Goal: Find contact information: Find contact information

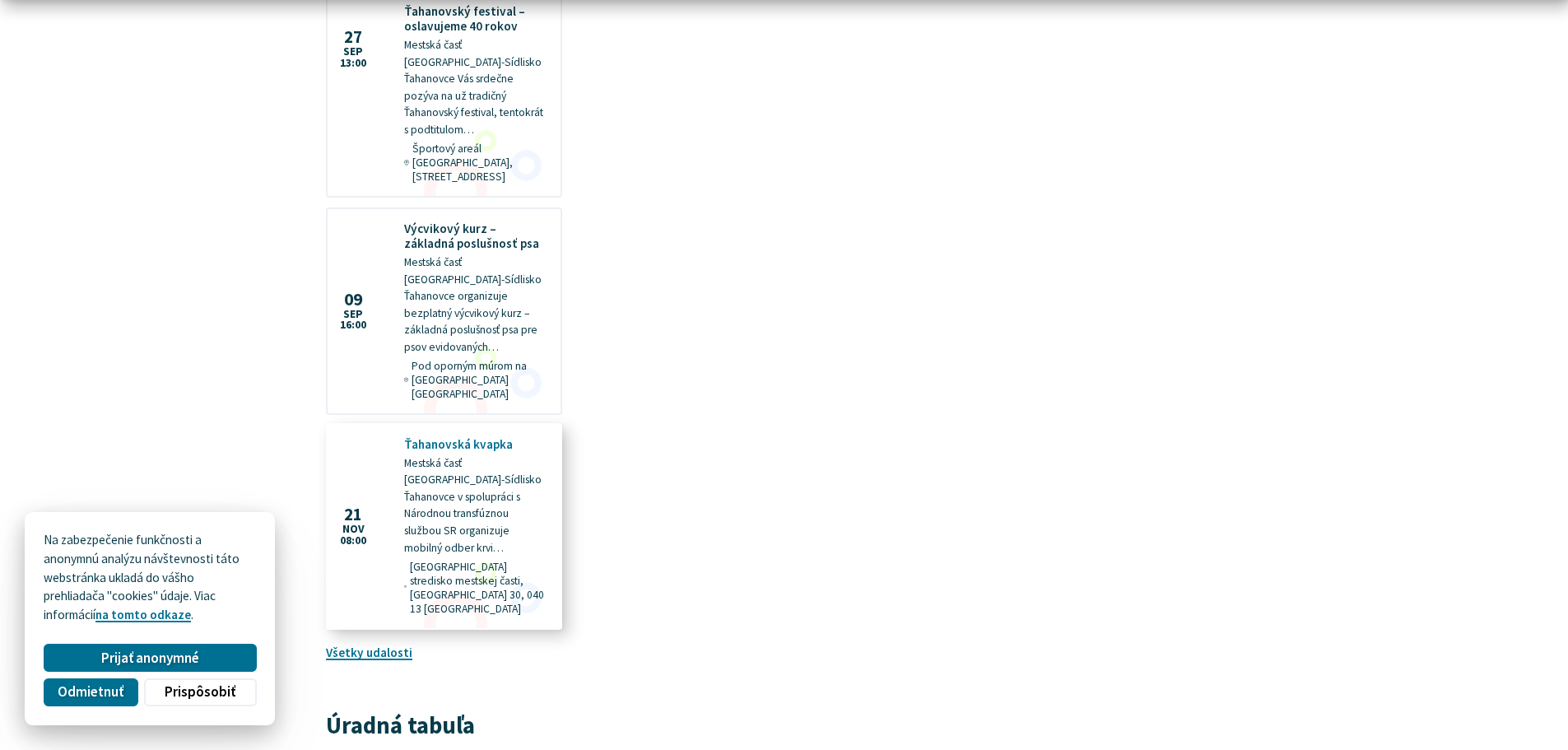
scroll to position [1729, 0]
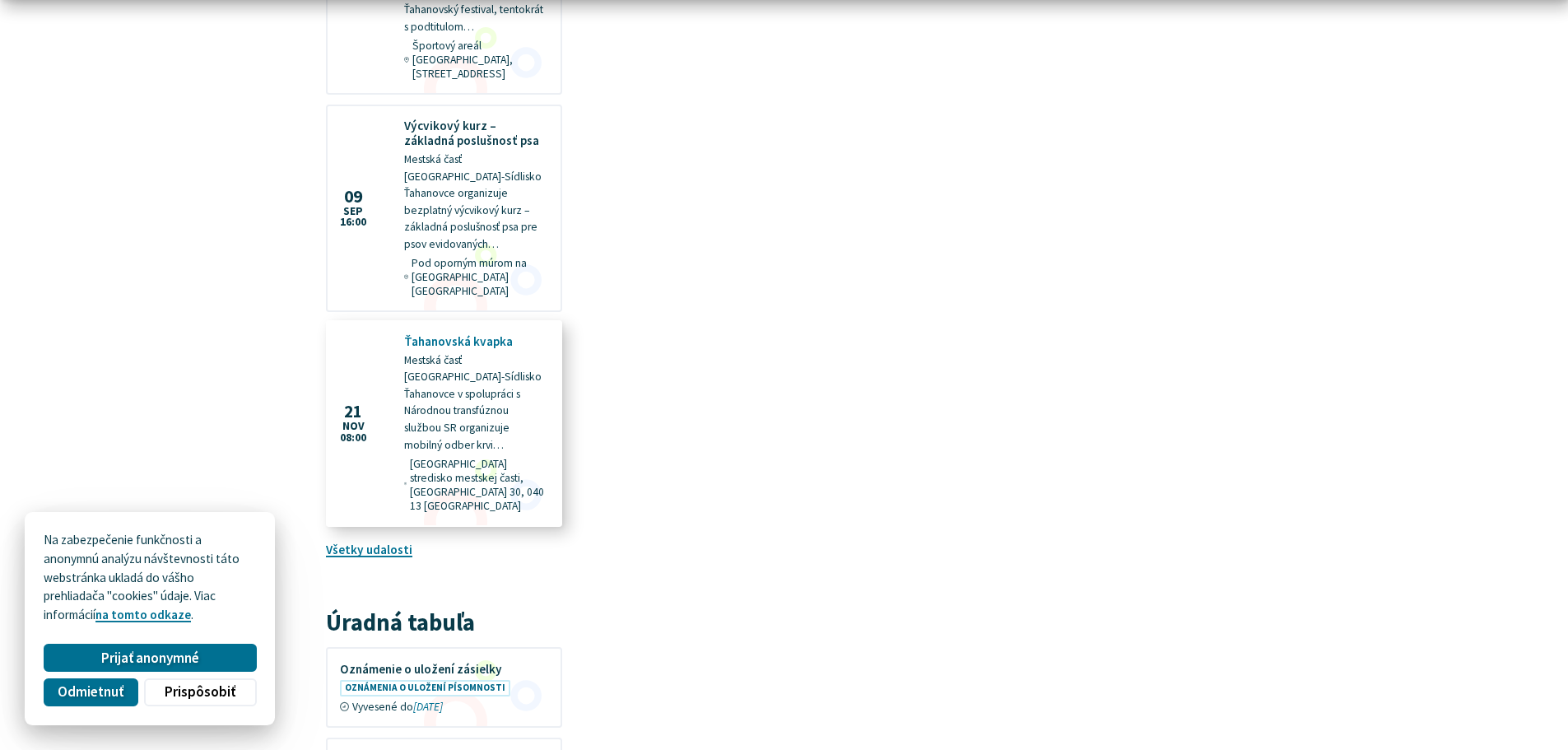
click at [479, 339] on figure at bounding box center [443, 423] width 233 height 203
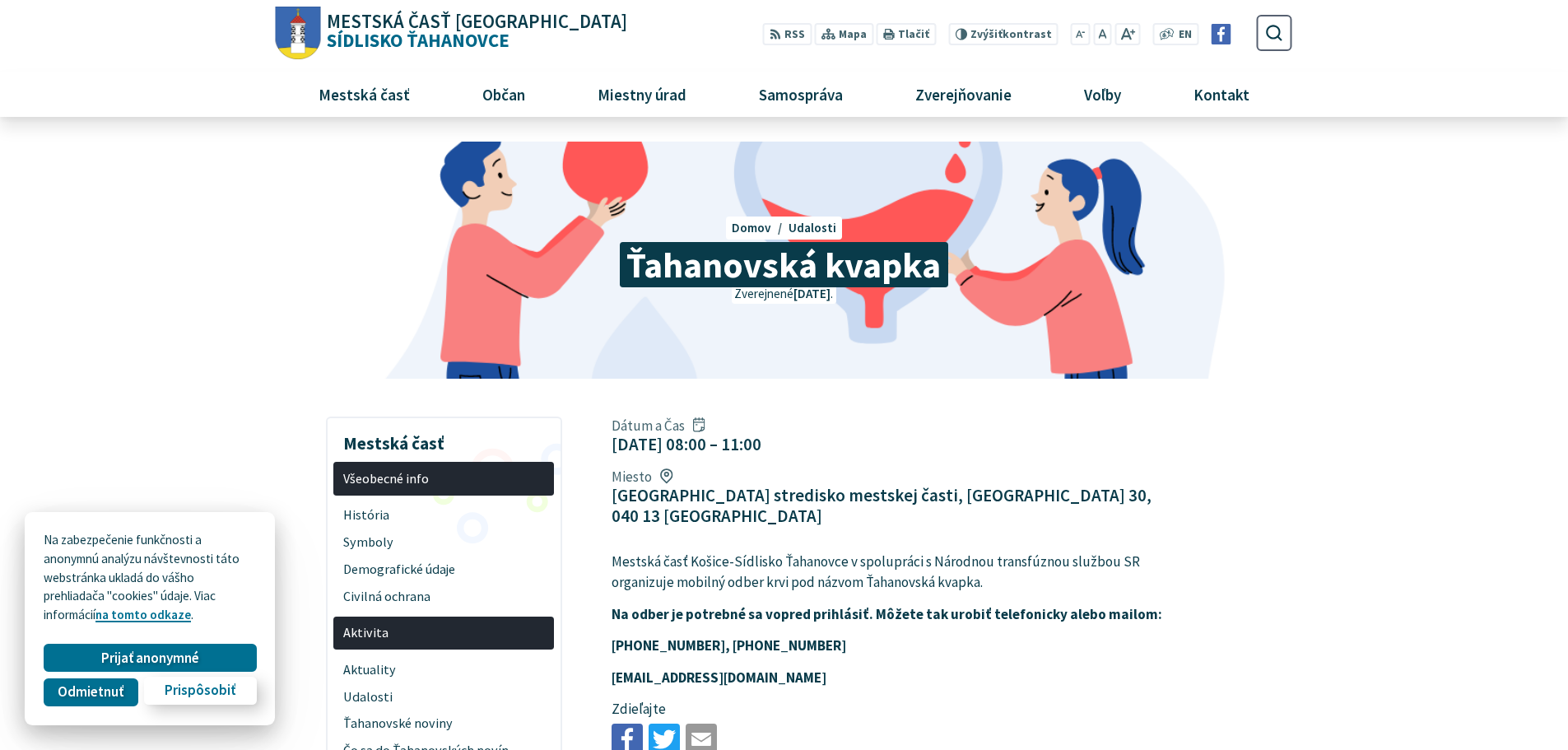
click at [171, 690] on span "Prispôsobiť" at bounding box center [199, 691] width 71 height 18
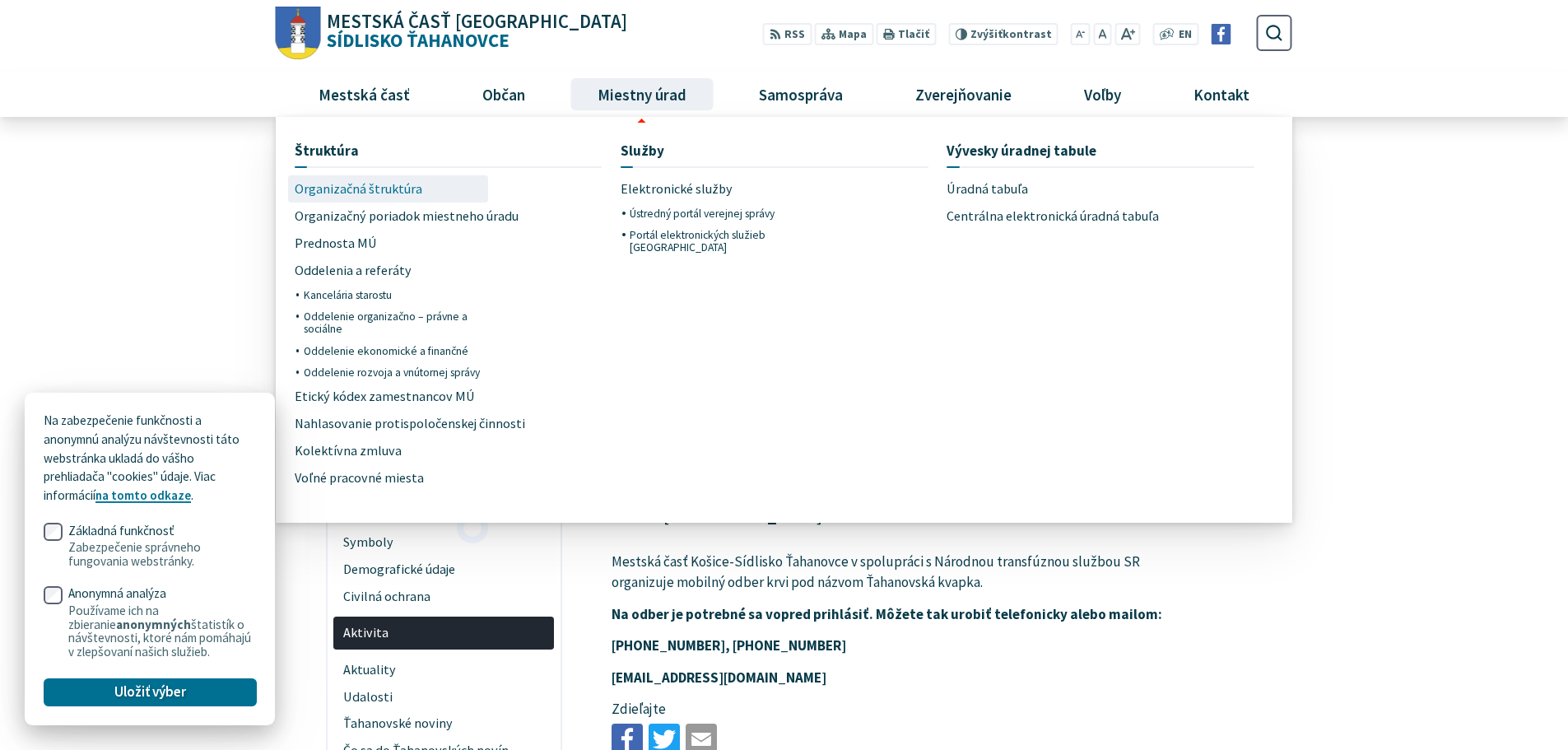
click at [353, 190] on span "Organizačná štruktúra" at bounding box center [358, 188] width 127 height 27
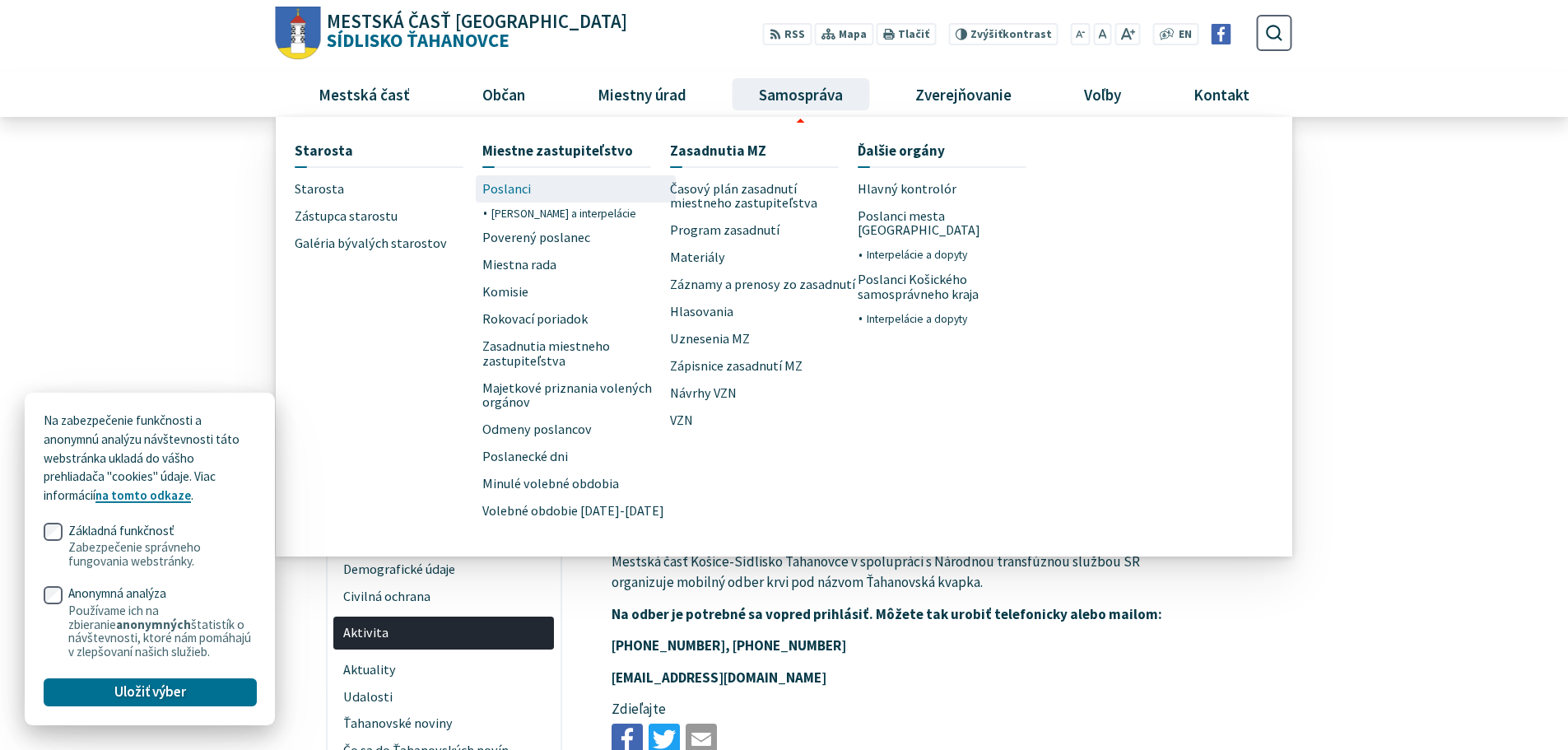
click at [514, 190] on span "Poslanci" at bounding box center [507, 188] width 48 height 27
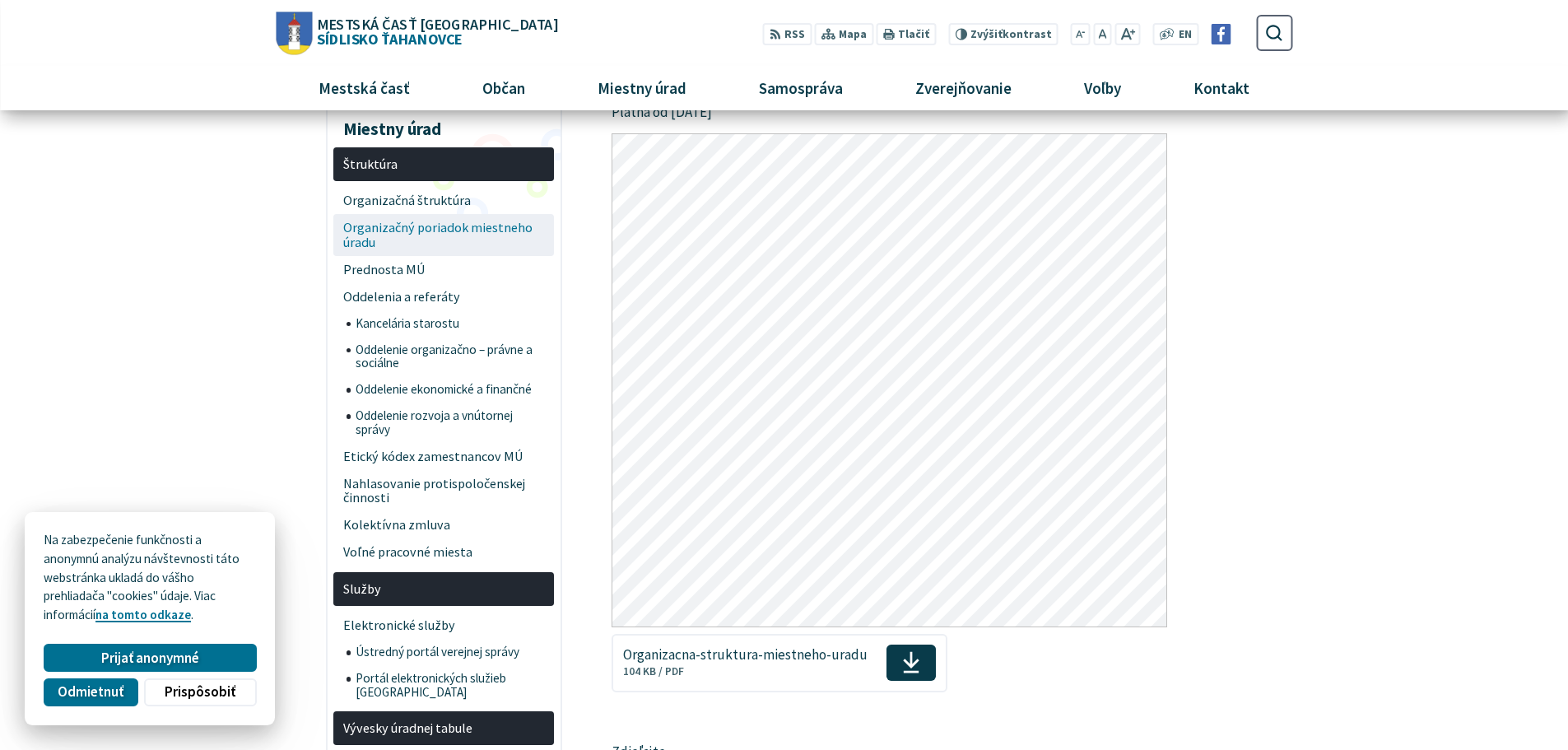
scroll to position [164, 0]
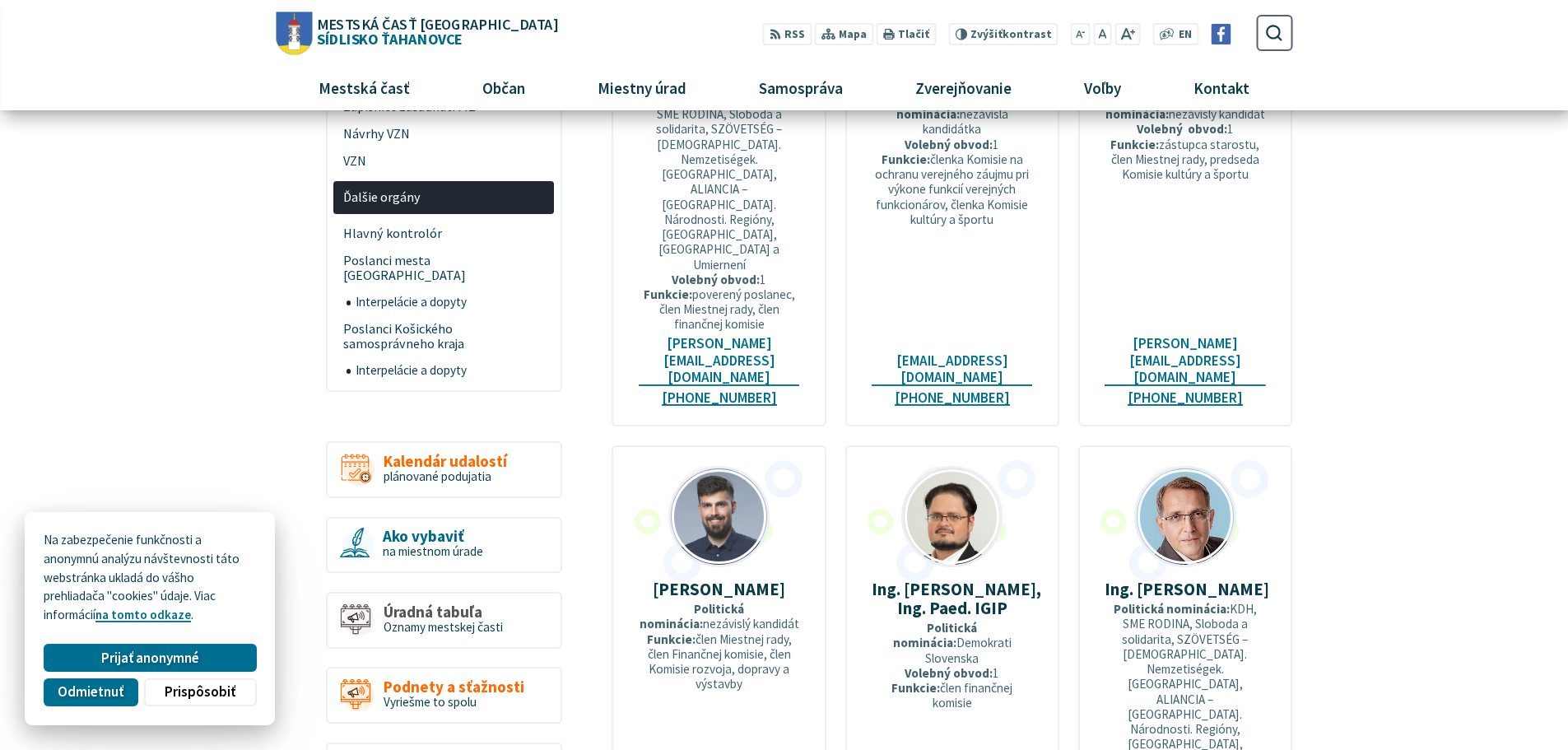
scroll to position [1482, 0]
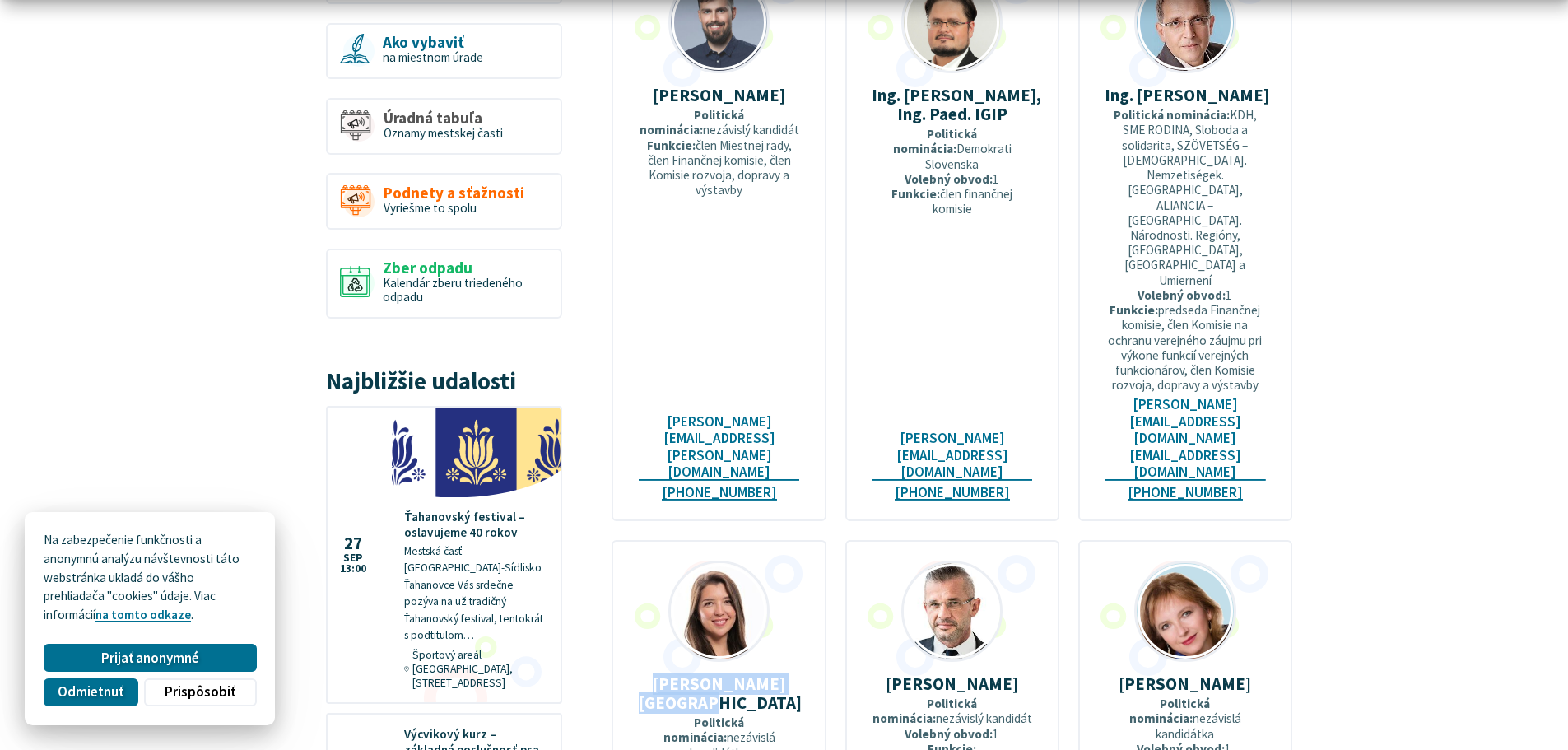
drag, startPoint x: 755, startPoint y: 361, endPoint x: 667, endPoint y: 342, distance: 90.0
click at [667, 674] on p "Mgr. Zuzana Slivenská" at bounding box center [719, 692] width 161 height 38
copy strong "Mgr. Zuzana Slivenská"
